Goal: Transaction & Acquisition: Download file/media

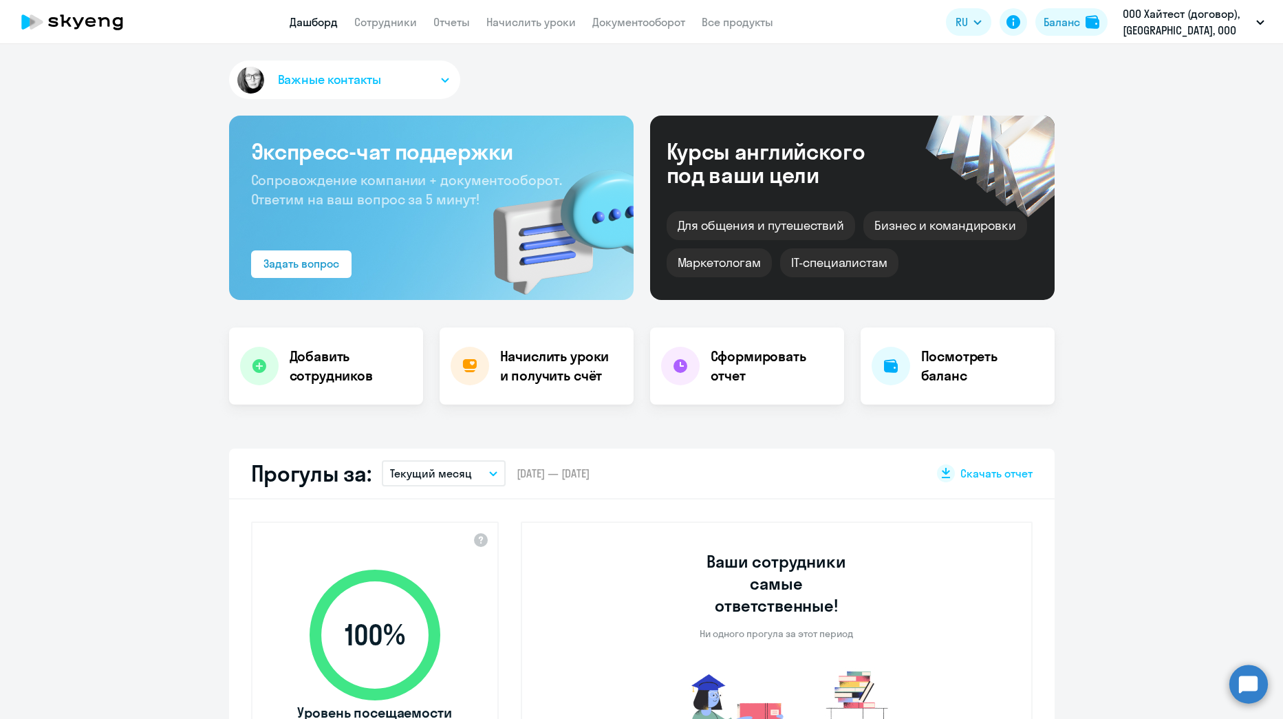
select select "30"
click at [735, 379] on h4 "Сформировать отчет" at bounding box center [772, 366] width 122 height 39
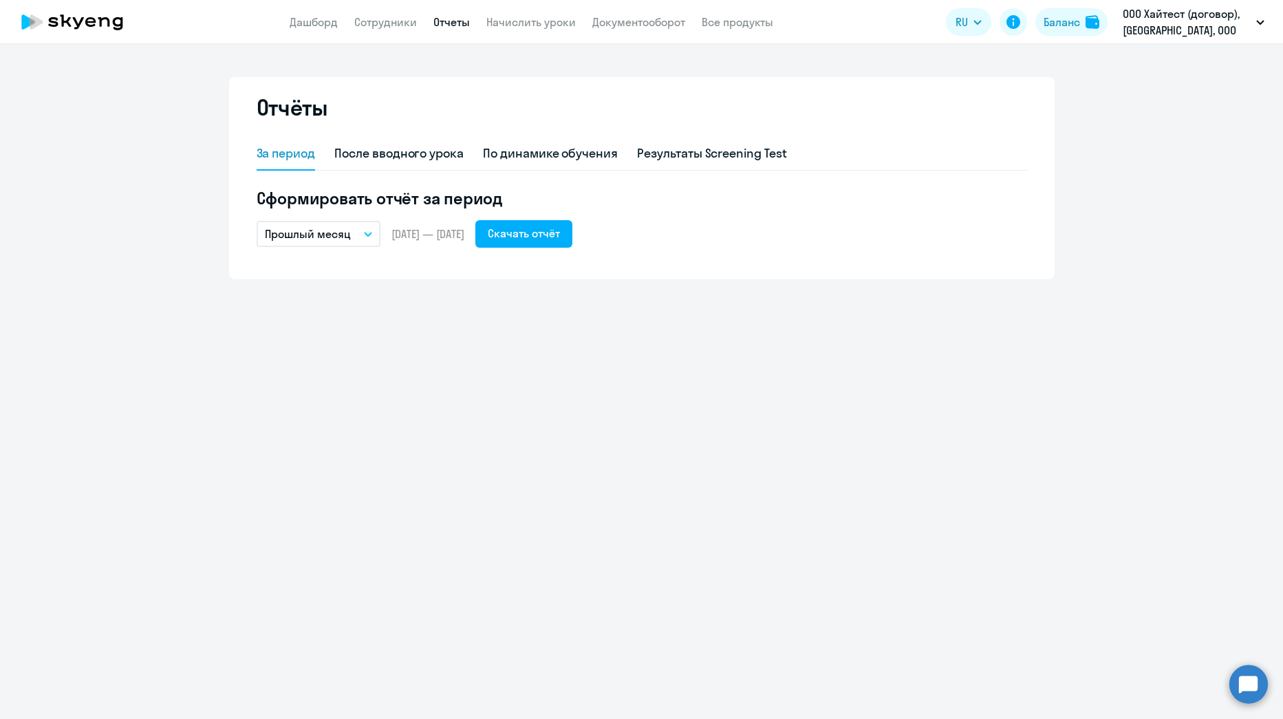
click at [314, 234] on p "Прошлый месяц" at bounding box center [308, 234] width 86 height 17
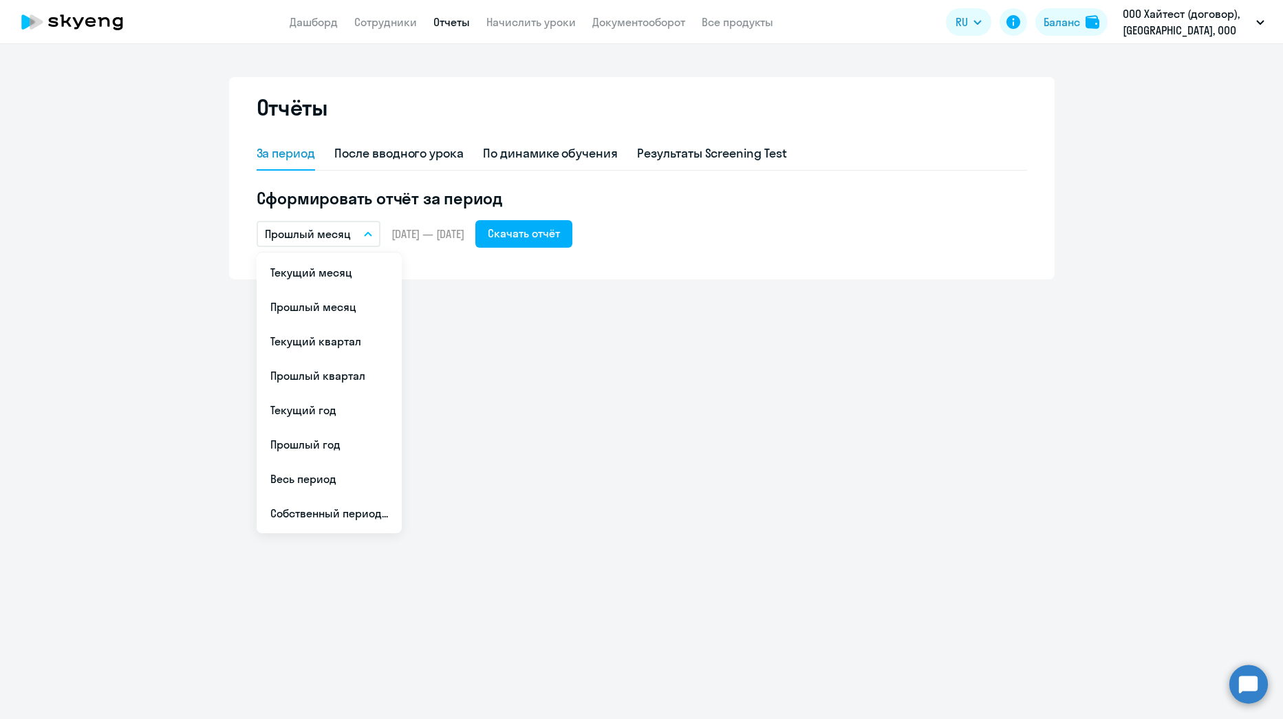
click at [370, 231] on button "Прошлый месяц" at bounding box center [319, 234] width 124 height 26
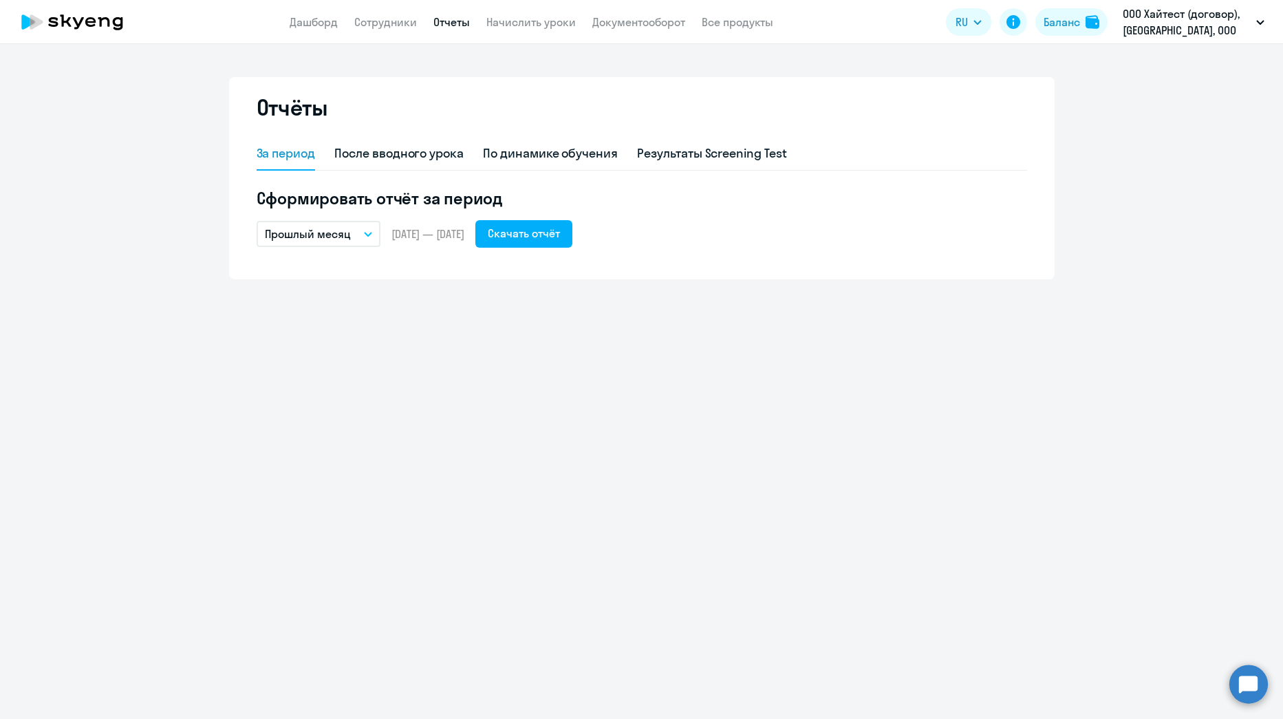
click at [370, 231] on button "Прошлый месяц" at bounding box center [319, 234] width 124 height 26
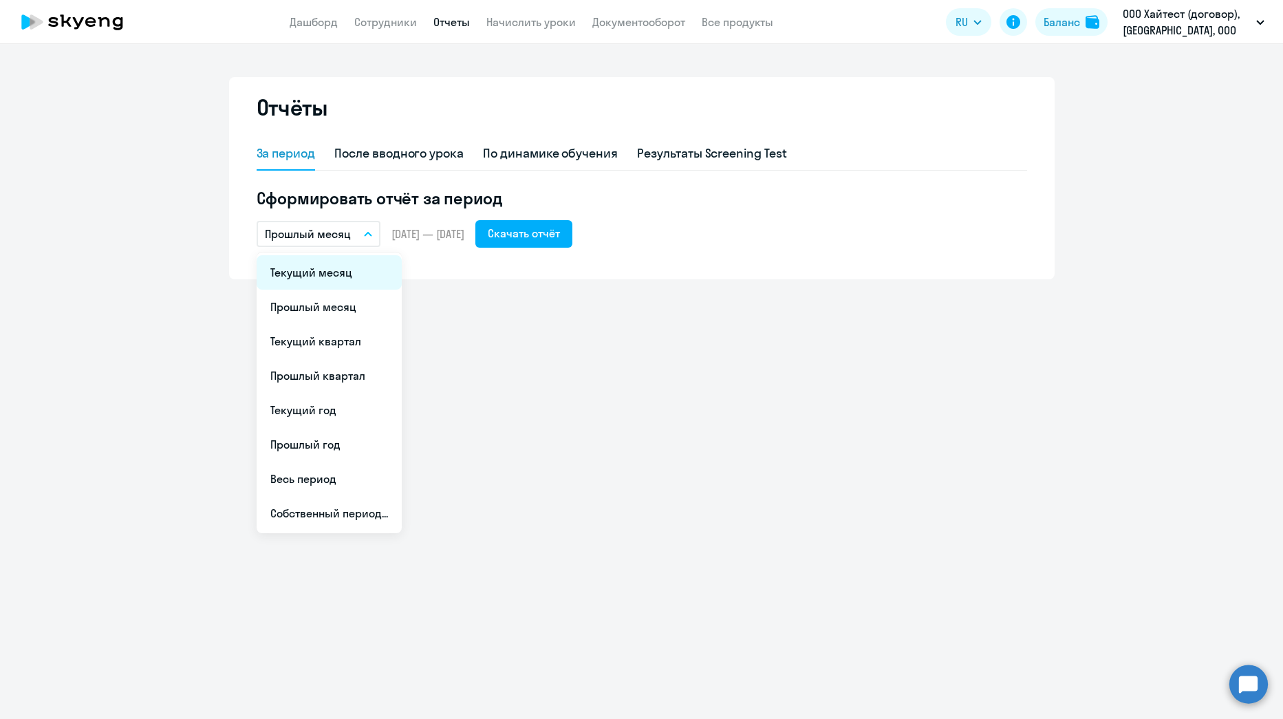
click at [318, 277] on li "Текущий месяц" at bounding box center [329, 272] width 145 height 34
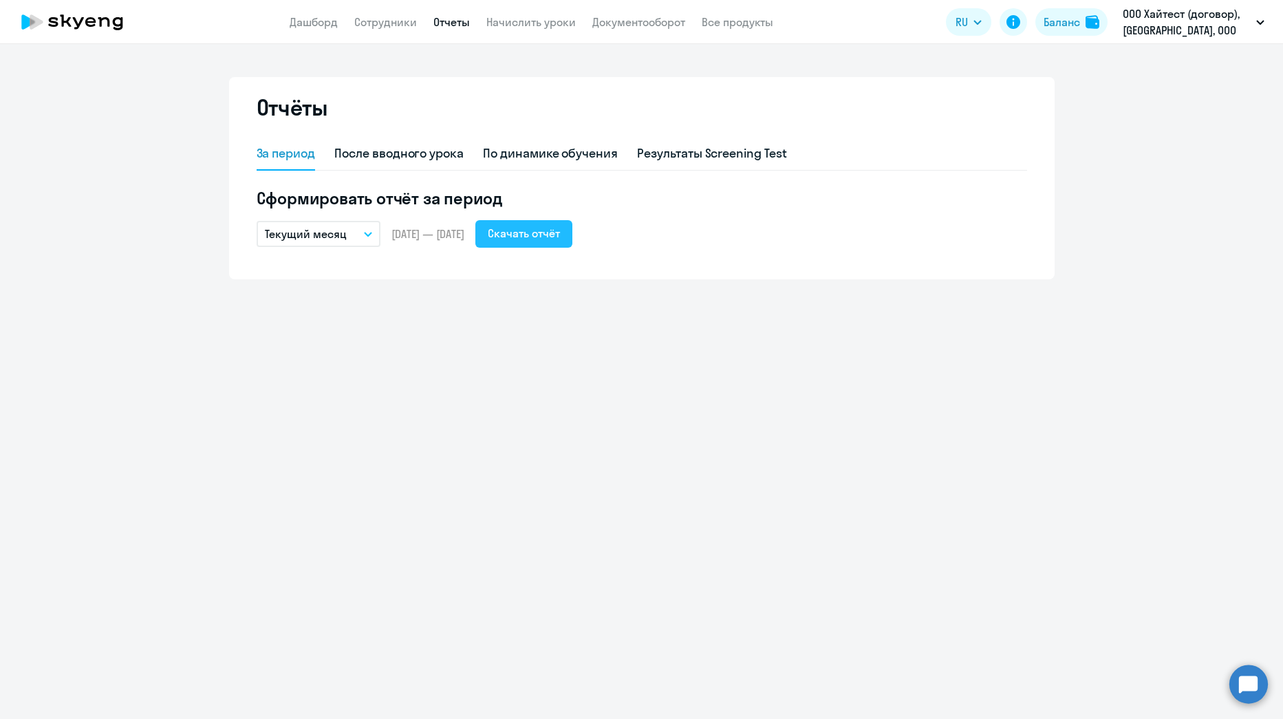
click at [560, 239] on div "Скачать отчёт" at bounding box center [524, 233] width 72 height 17
drag, startPoint x: 542, startPoint y: 521, endPoint x: 313, endPoint y: 558, distance: 232.1
click at [542, 521] on div "Отчёты За период После вводного урока По динамике обучения Результаты Screening…" at bounding box center [641, 381] width 1283 height 675
